Goal: Information Seeking & Learning: Compare options

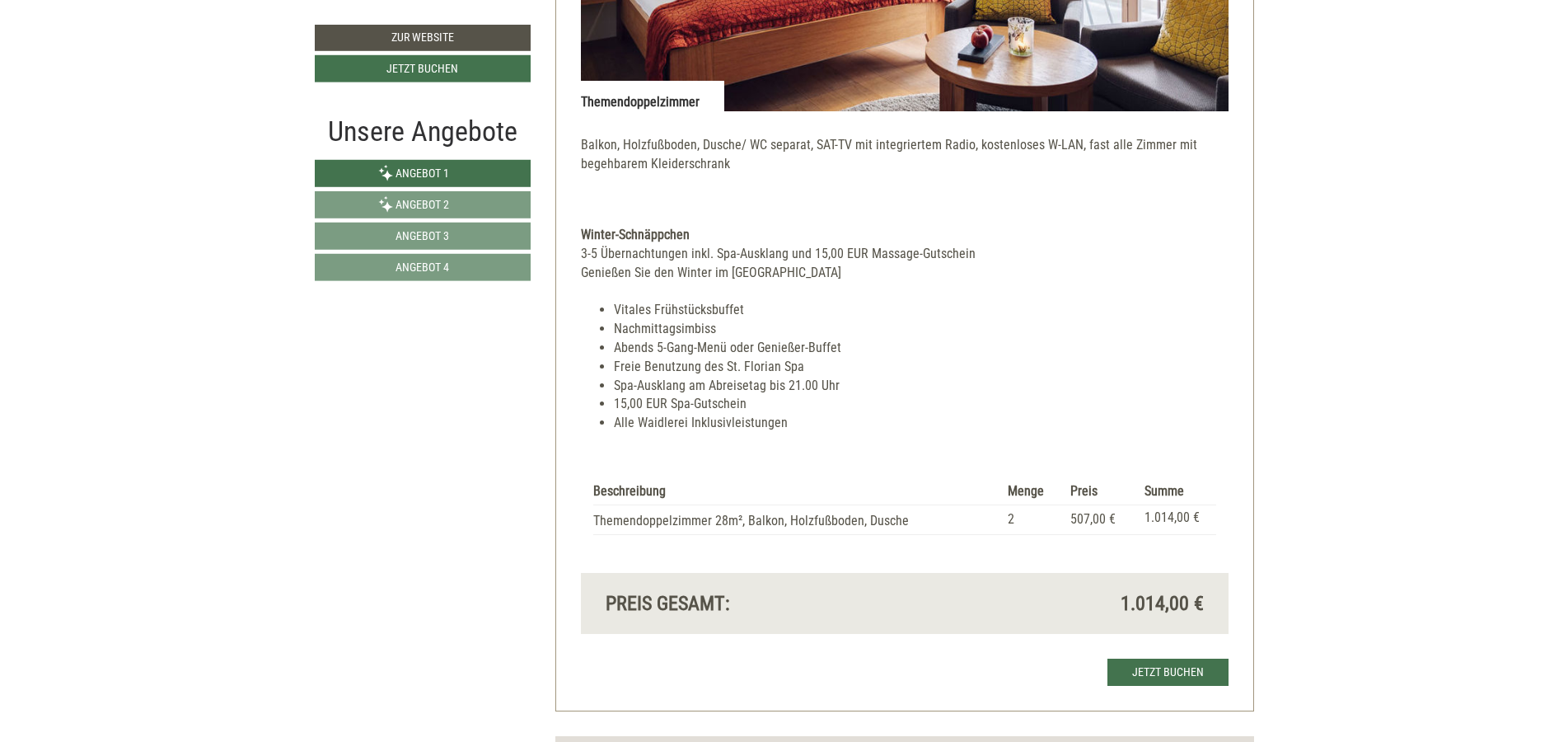
scroll to position [3561, 0]
click at [432, 273] on span "Angebot 4" at bounding box center [422, 267] width 53 height 13
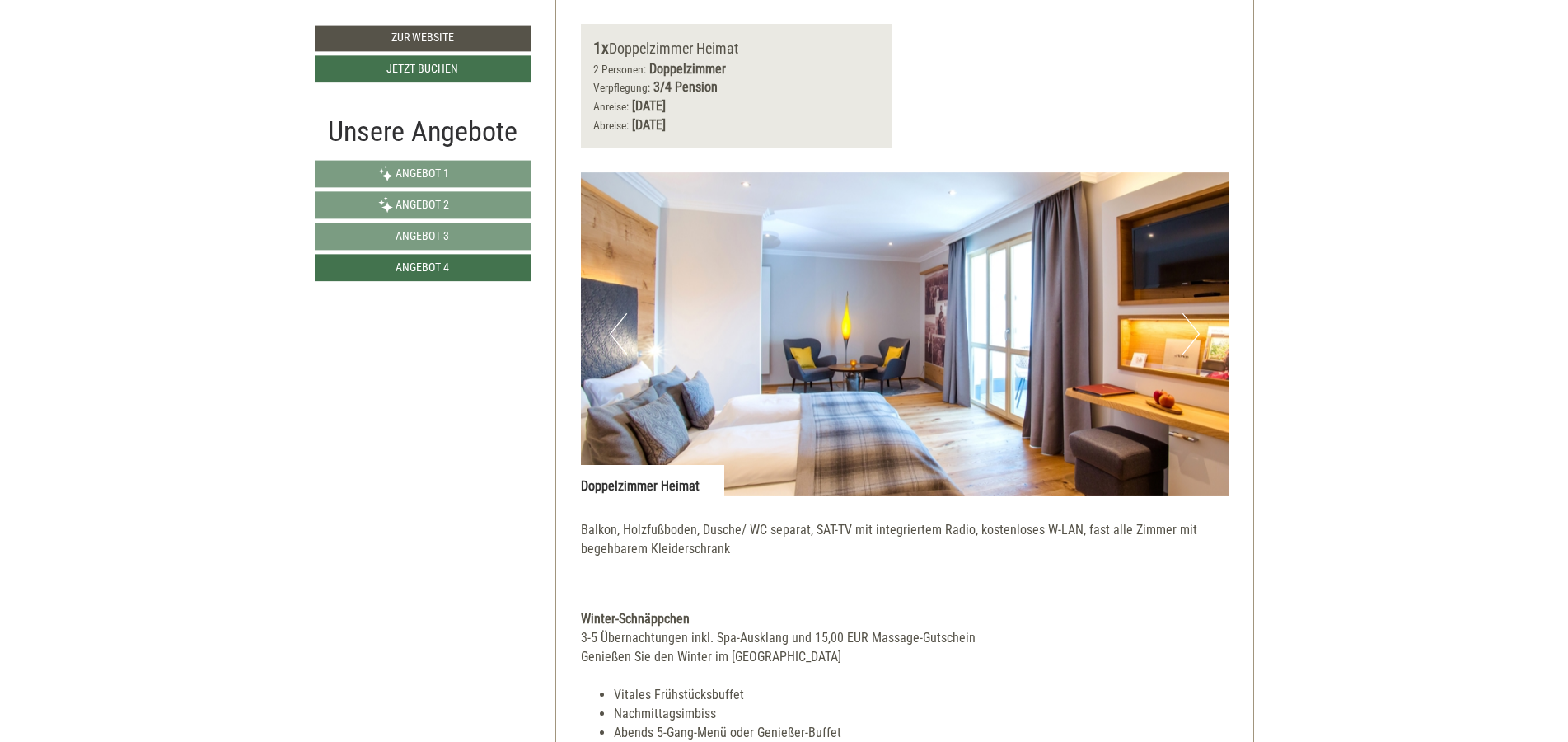
scroll to position [1487, 0]
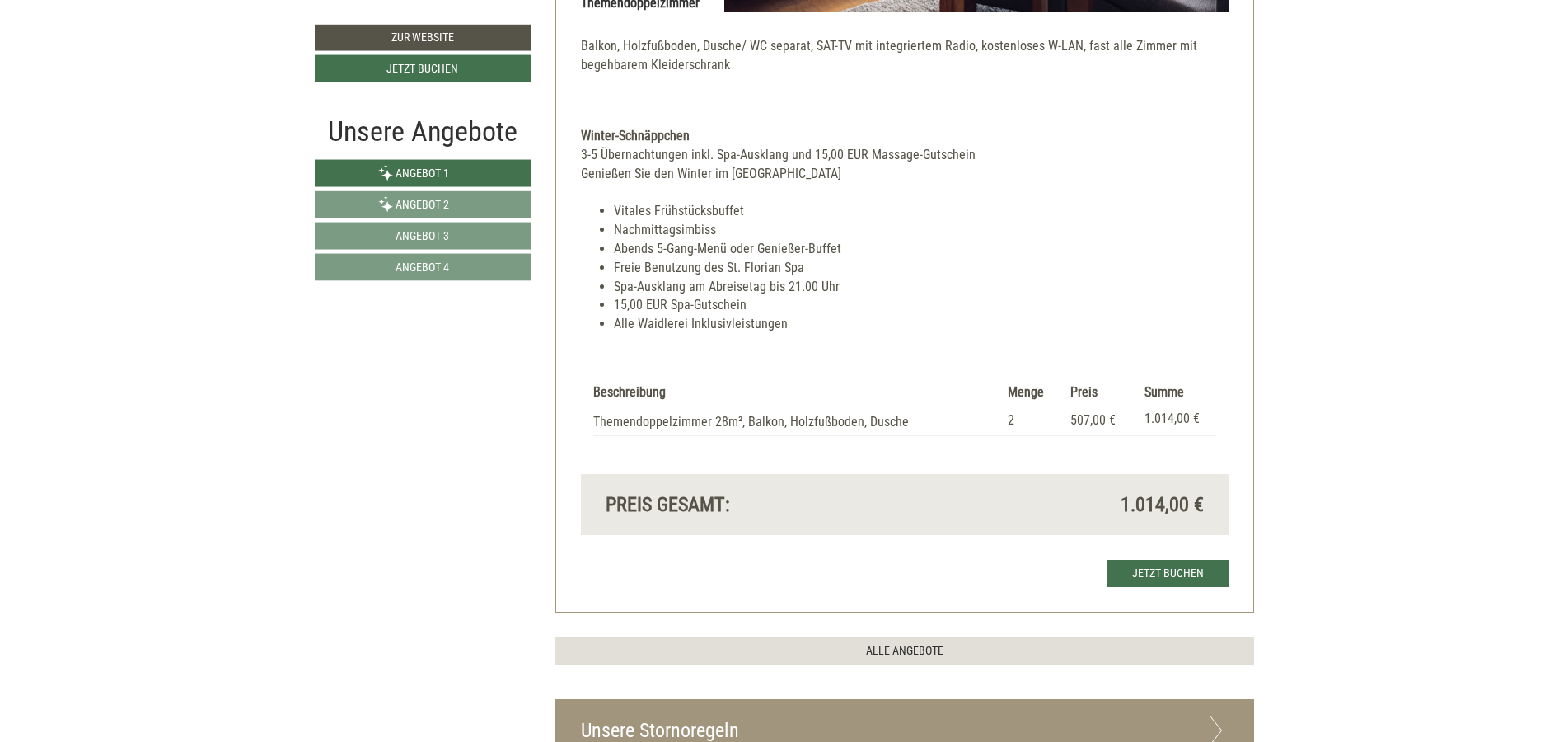
scroll to position [3660, 0]
click at [469, 271] on link "Angebot 4" at bounding box center [422, 267] width 216 height 27
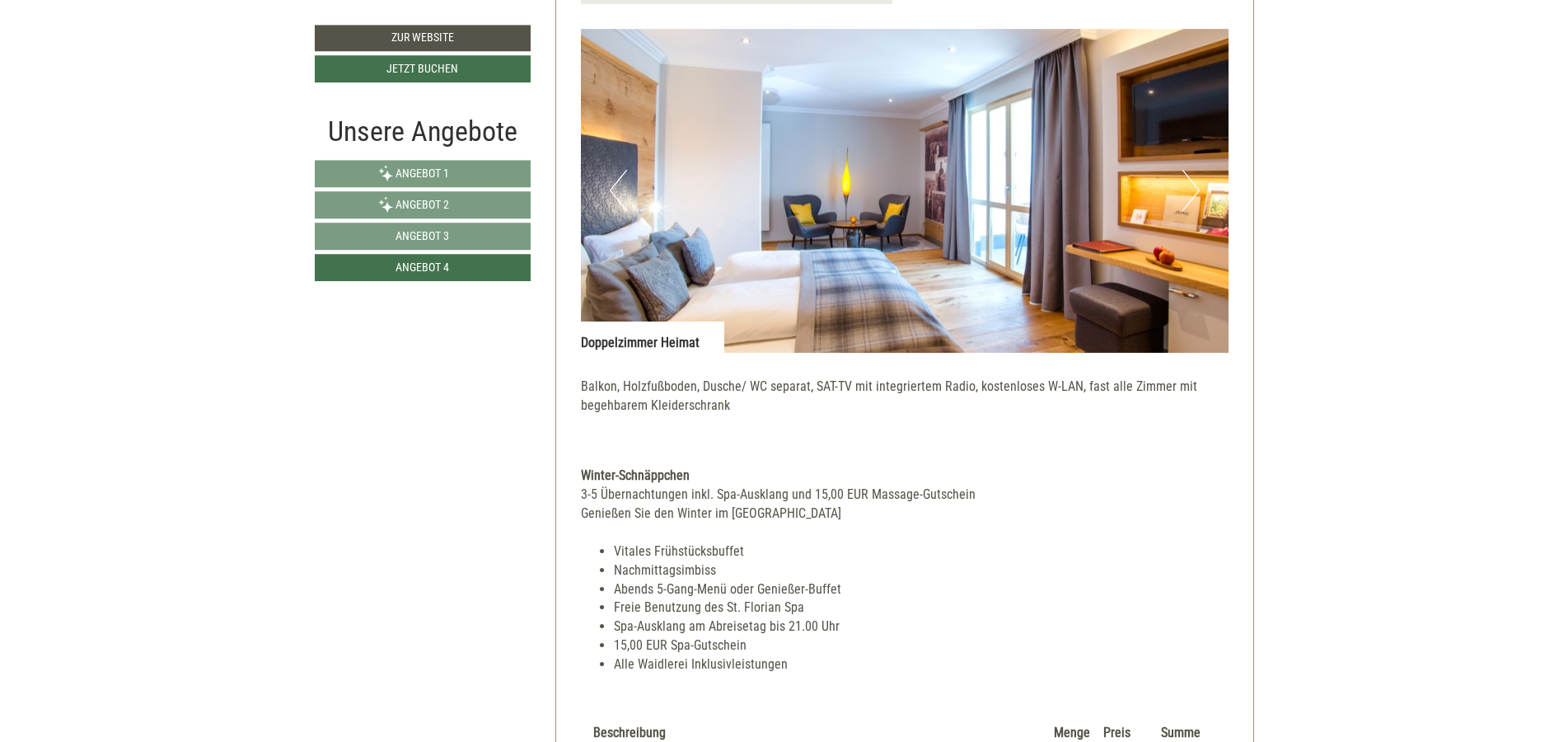
scroll to position [1487, 0]
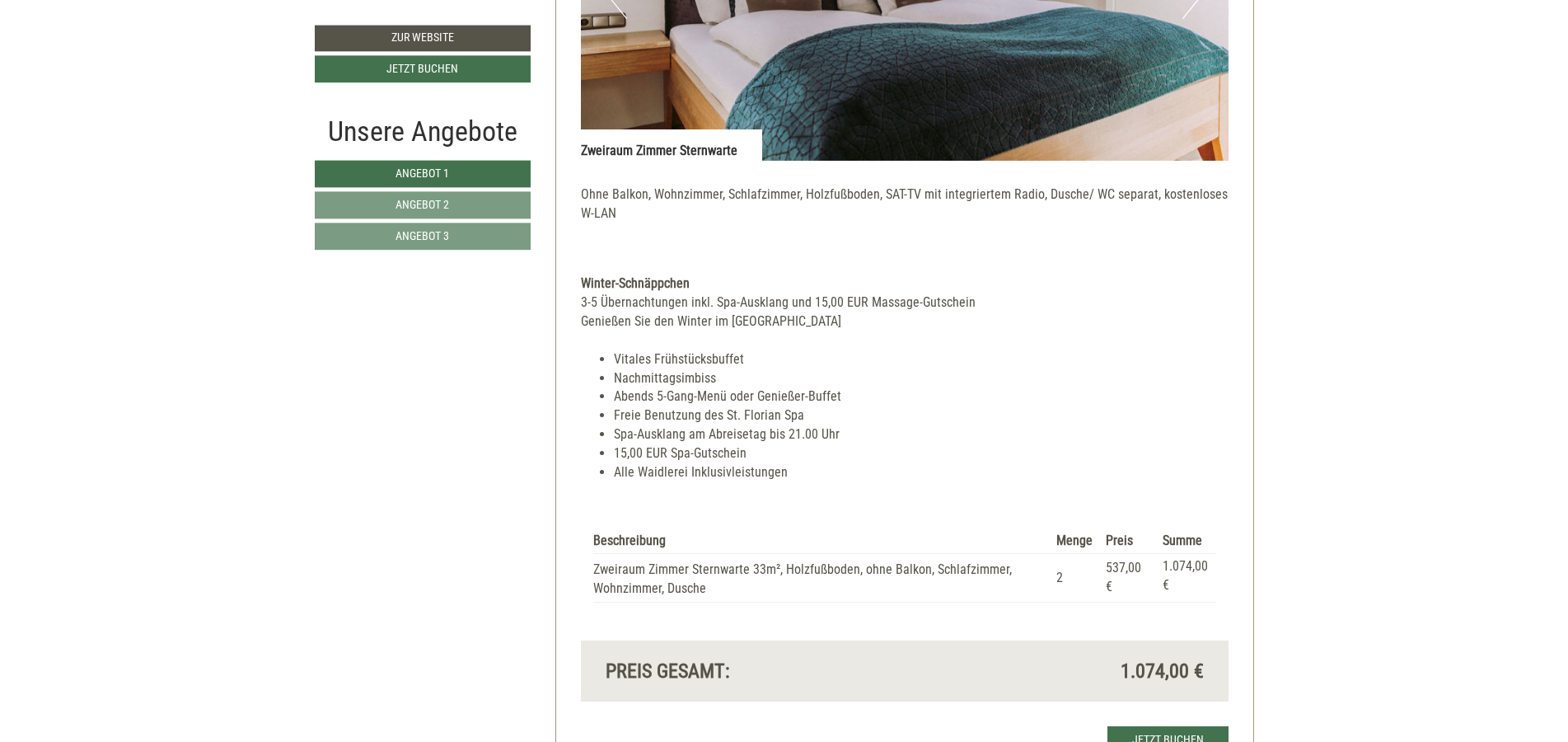
scroll to position [1484, 0]
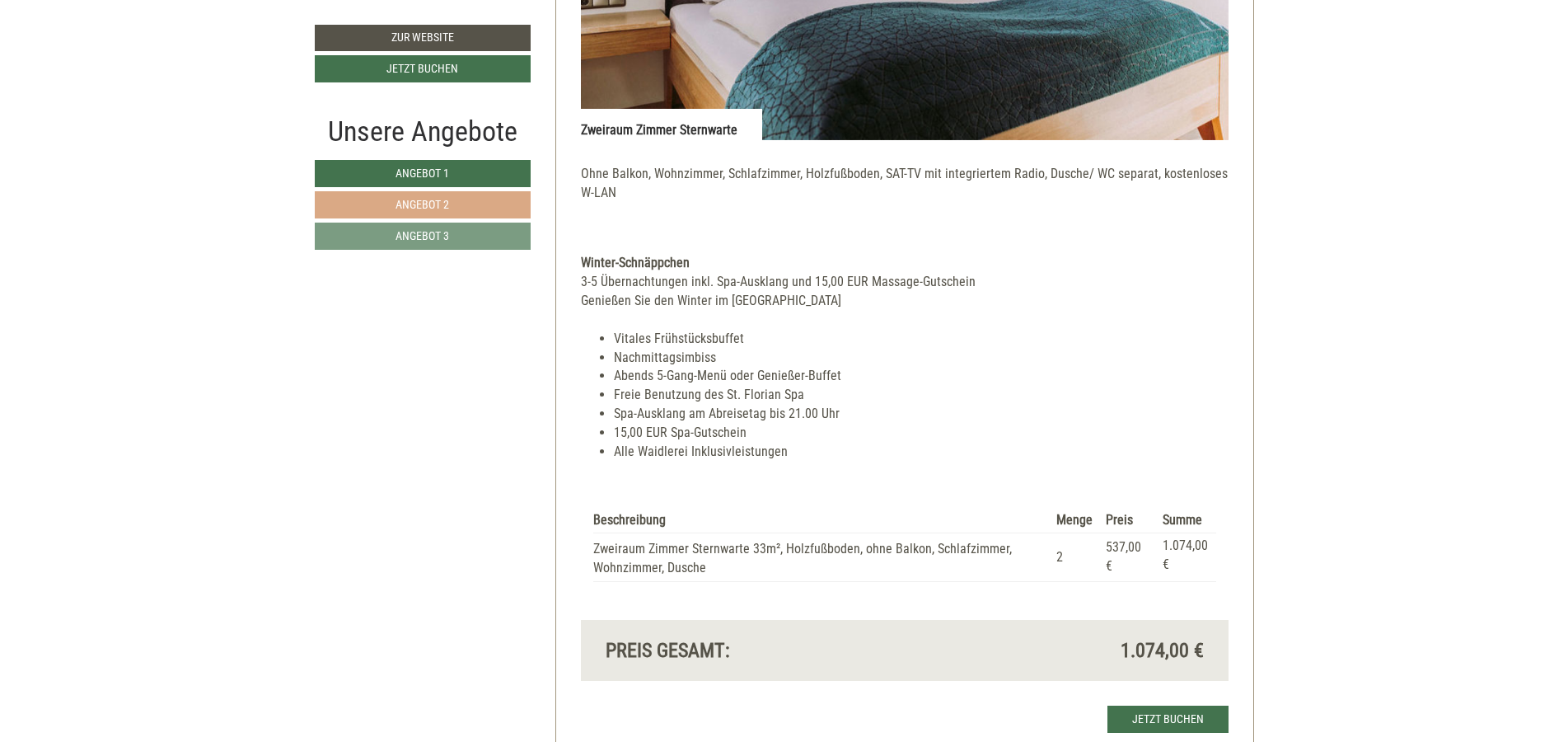
click at [428, 201] on span "Angebot 2" at bounding box center [422, 205] width 53 height 13
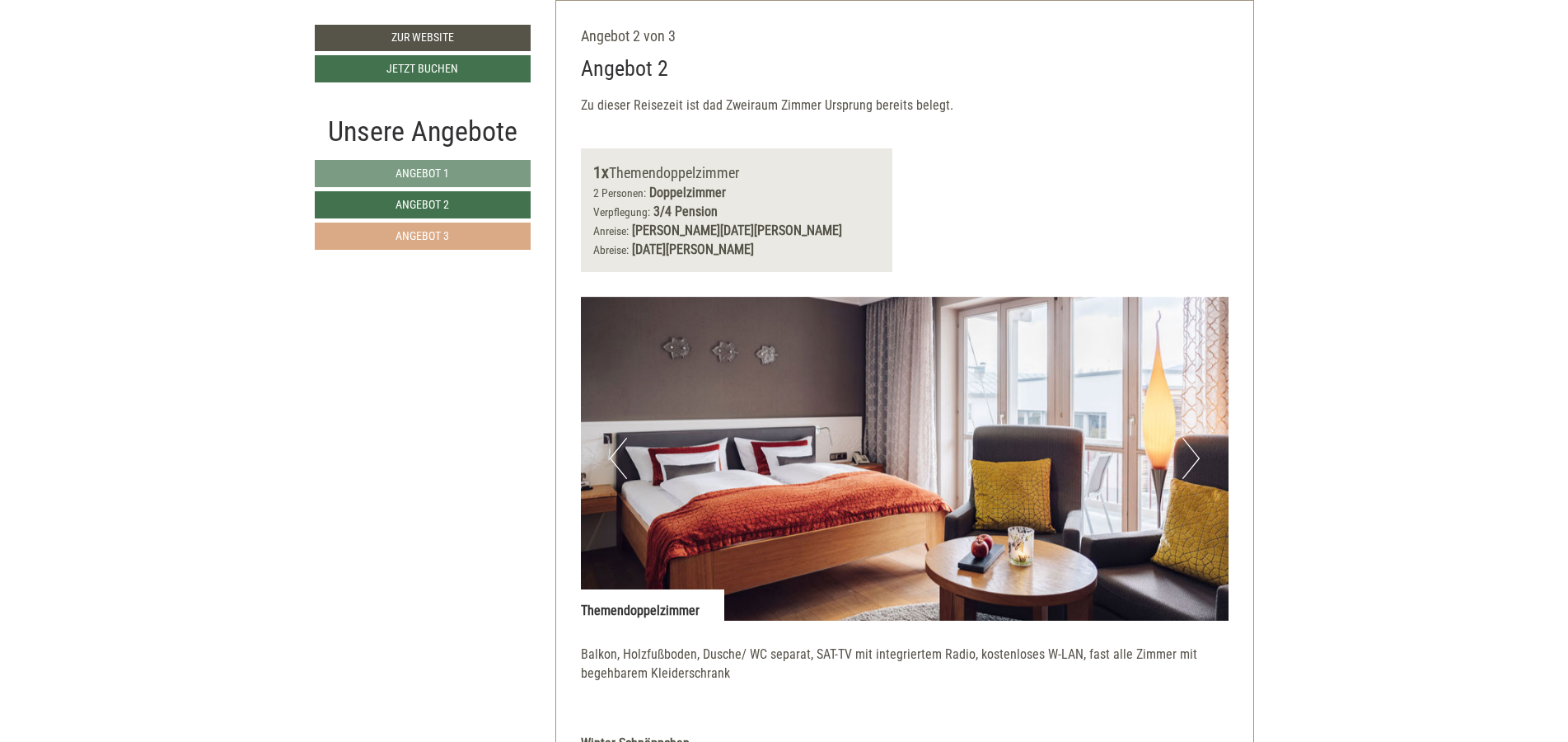
click at [452, 236] on link "Angebot 3" at bounding box center [422, 236] width 216 height 27
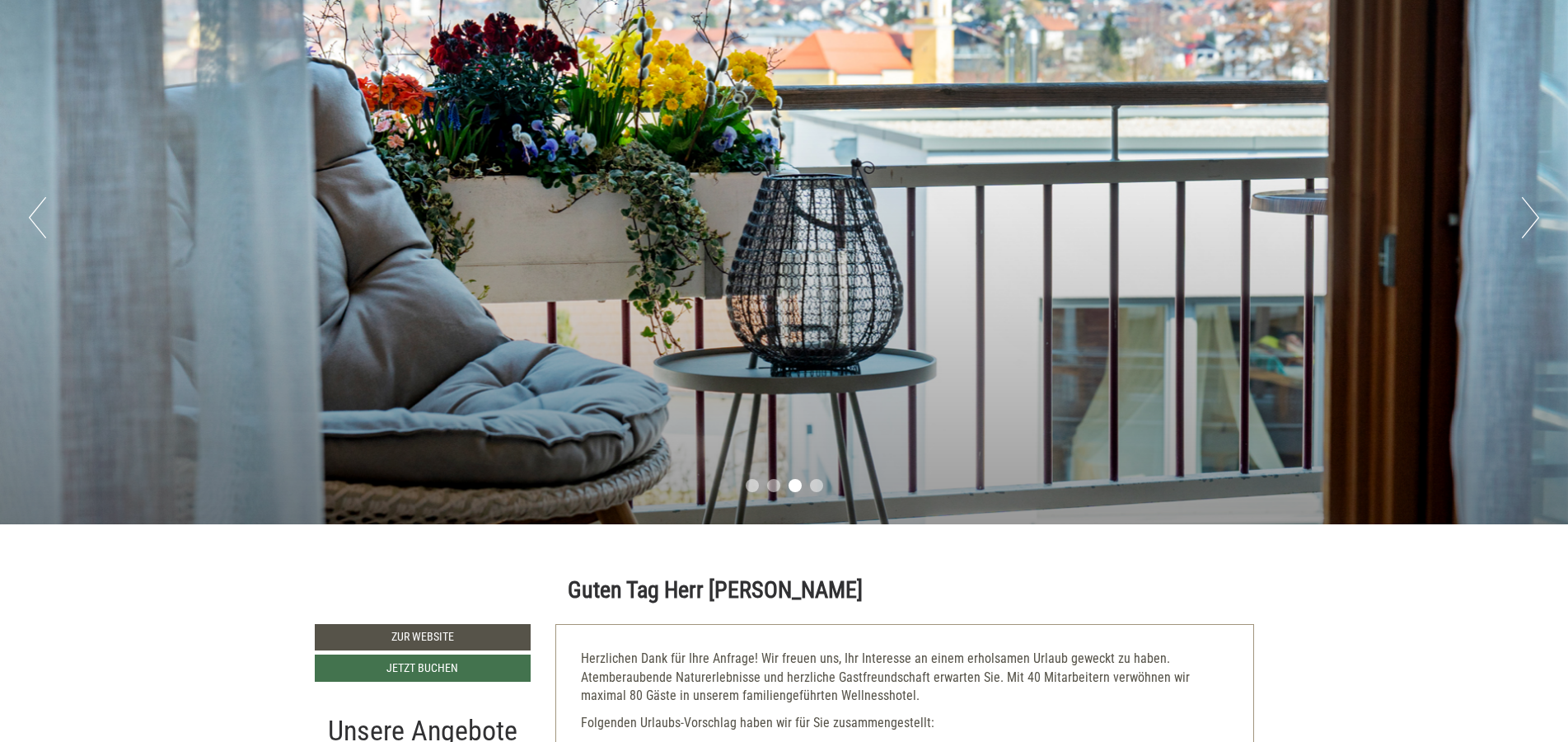
scroll to position [0, 0]
